Goal: Transaction & Acquisition: Register for event/course

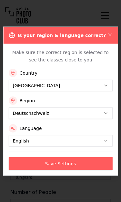
click at [92, 164] on button "Save Settings" at bounding box center [60, 163] width 104 height 13
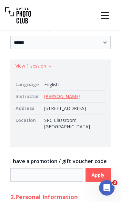
scroll to position [120, 0]
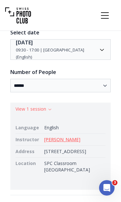
click at [69, 137] on link "[PERSON_NAME]" at bounding box center [62, 139] width 36 height 6
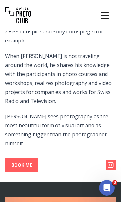
scroll to position [255, 0]
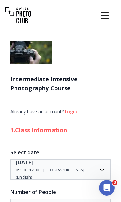
click at [103, 16] on icon "Menu" at bounding box center [105, 16] width 12 height 12
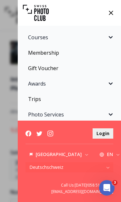
click at [114, 40] on button "Courses" at bounding box center [69, 37] width 95 height 13
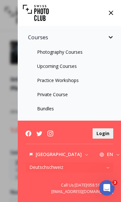
click at [75, 83] on link "Practice Workshops" at bounding box center [69, 81] width 95 height 12
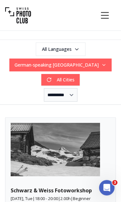
scroll to position [267, 0]
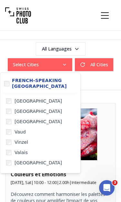
click at [32, 111] on span "[GEOGRAPHIC_DATA]" at bounding box center [37, 111] width 47 height 6
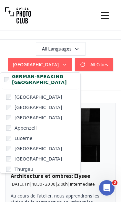
scroll to position [103, 0]
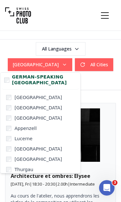
click at [29, 117] on label "[GEOGRAPHIC_DATA]" at bounding box center [41, 118] width 75 height 10
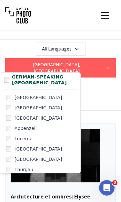
click at [22, 109] on span "[GEOGRAPHIC_DATA]" at bounding box center [37, 108] width 47 height 6
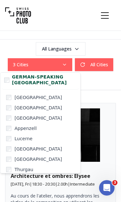
click at [24, 98] on span "[GEOGRAPHIC_DATA]" at bounding box center [37, 97] width 47 height 6
click at [115, 144] on article "Architecture et ombres: [PERSON_NAME] [DATE], Fri | 18:30 - 20:30 | 2.00 h | In…" at bounding box center [60, 186] width 110 height 166
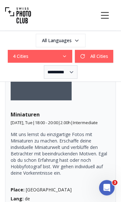
scroll to position [2382, 0]
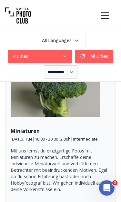
click at [66, 45] on link "BOOK NOW" at bounding box center [41, 38] width 61 height 14
